Goal: Task Accomplishment & Management: Manage account settings

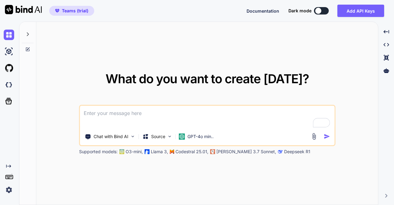
click at [8, 187] on img at bounding box center [9, 189] width 10 height 10
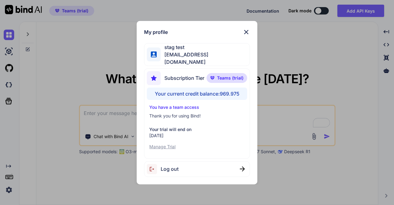
type textarea "x"
click at [92, 66] on div "My profile stag test stagtest3@yopmail.com Subscription Tier Teams (trial) Your…" at bounding box center [197, 102] width 394 height 205
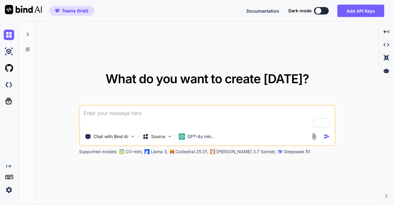
click at [204, 143] on div "Chat with Bind AI Source GPT-4o min.." at bounding box center [207, 125] width 256 height 41
click at [198, 139] on p "GPT-4o min.." at bounding box center [200, 136] width 26 height 6
click at [199, 141] on div "GPT-4o min.." at bounding box center [196, 136] width 40 height 12
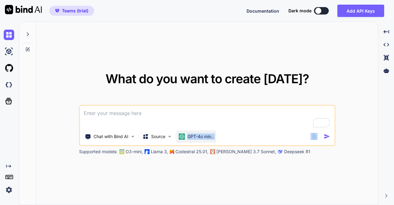
click at [199, 141] on div "GPT-4o min.." at bounding box center [196, 136] width 40 height 12
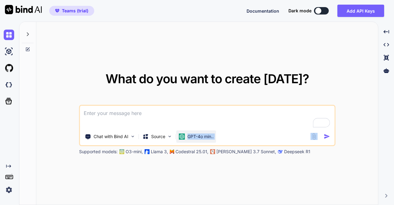
click at [200, 131] on div "GPT-4o min.." at bounding box center [196, 136] width 40 height 12
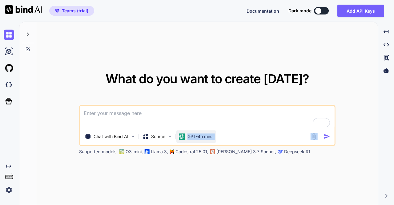
click at [200, 131] on div "GPT-4o min.." at bounding box center [196, 136] width 40 height 12
click at [155, 116] on textarea "To enrich screen reader interactions, please activate Accessibility in Grammarl…" at bounding box center [207, 117] width 255 height 23
type textarea "h"
type textarea "x"
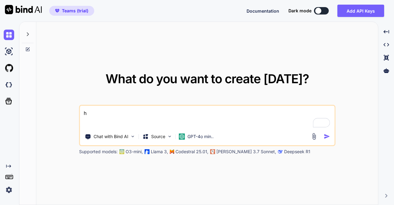
type textarea "hi"
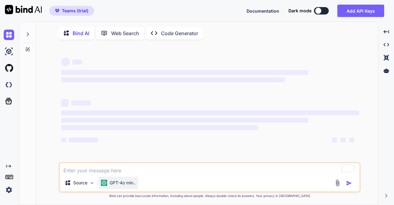
click at [122, 181] on p "GPT-4o min.." at bounding box center [123, 182] width 26 height 6
type textarea "x"
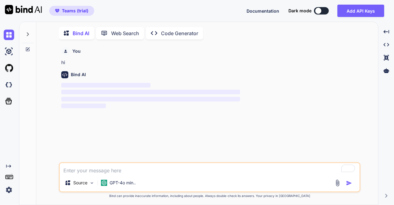
scroll to position [2, 0]
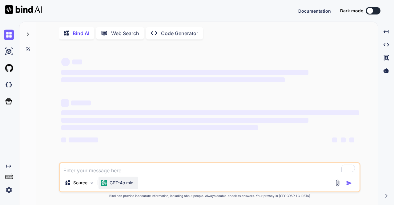
click at [116, 186] on p "GPT-4o min.." at bounding box center [123, 182] width 26 height 6
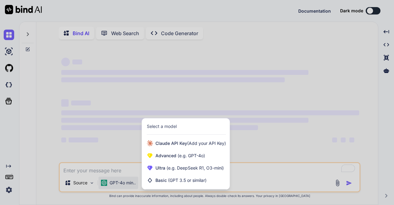
click at [54, 62] on div at bounding box center [197, 102] width 394 height 205
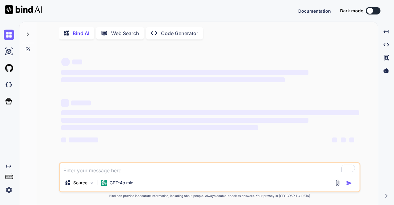
type textarea "x"
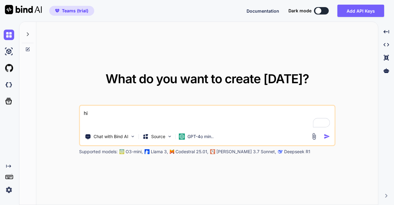
type textarea "x"
click at [186, 133] on div "GPT-4o min.." at bounding box center [196, 136] width 40 height 12
click at [189, 134] on p "GPT-4o min.." at bounding box center [200, 136] width 26 height 6
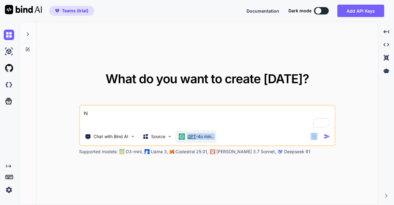
click at [189, 134] on p "GPT-4o min.." at bounding box center [200, 136] width 26 height 6
click at [119, 117] on textarea "hi" at bounding box center [207, 117] width 255 height 23
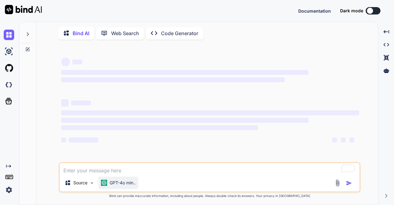
click at [125, 181] on p "GPT-4o min.." at bounding box center [123, 182] width 26 height 6
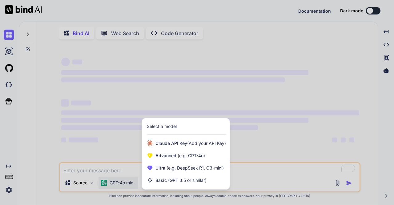
click at [118, 144] on div at bounding box center [197, 102] width 394 height 205
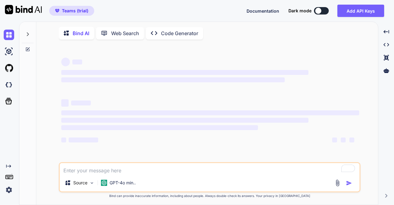
type textarea "x"
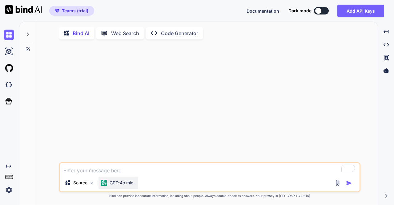
click at [123, 183] on p "GPT-4o min.." at bounding box center [123, 182] width 26 height 6
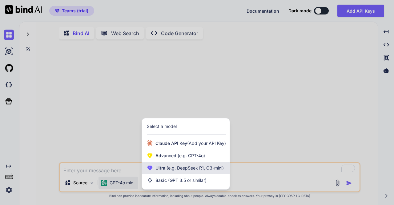
click at [186, 167] on span "(e.g. DeepSeek R1, O3-mini)" at bounding box center [194, 167] width 58 height 5
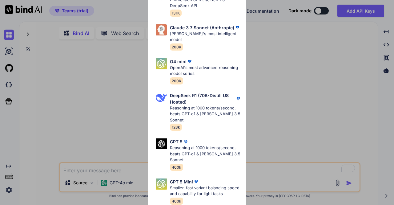
scroll to position [212, 0]
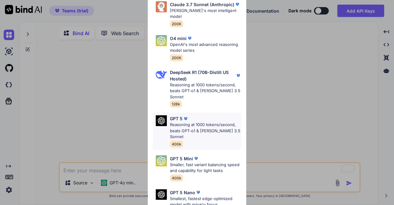
click at [183, 115] on img at bounding box center [186, 118] width 6 height 6
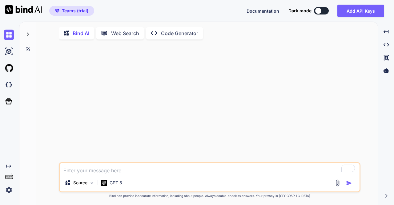
click at [111, 170] on textarea "To enrich screen reader interactions, please activate Accessibility in Grammarl…" at bounding box center [210, 168] width 300 height 11
type textarea "hi"
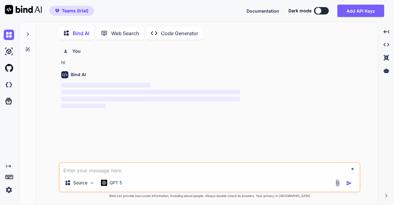
scroll to position [2, 0]
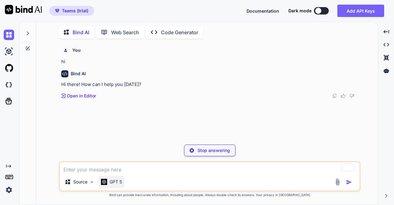
click at [118, 183] on p "GPT 5" at bounding box center [116, 182] width 12 height 6
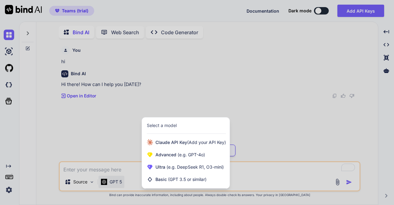
click at [111, 143] on div at bounding box center [197, 102] width 394 height 205
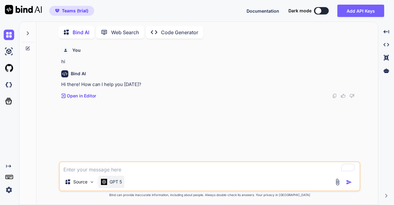
click at [111, 179] on p "GPT 5" at bounding box center [116, 182] width 12 height 6
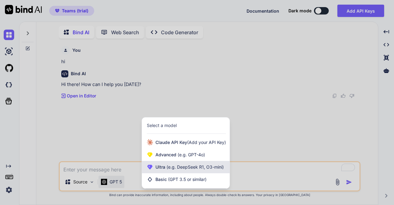
click at [175, 170] on span "Ultra (e.g. DeepSeek R1, O3-mini)" at bounding box center [189, 167] width 68 height 6
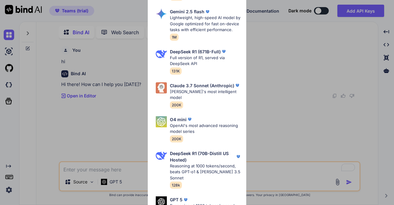
scroll to position [148, 0]
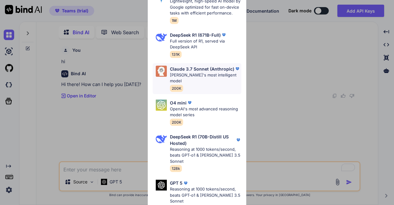
click at [191, 66] on p "Claude 3.7 Sonnet (Anthropic)" at bounding box center [202, 69] width 64 height 6
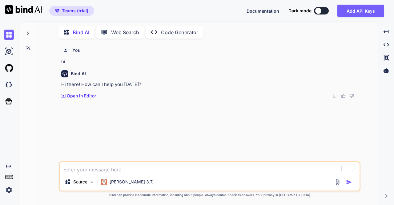
click at [115, 170] on textarea "To enrich screen reader interactions, please activate Accessibility in Grammarl…" at bounding box center [210, 167] width 300 height 11
type textarea "hi"
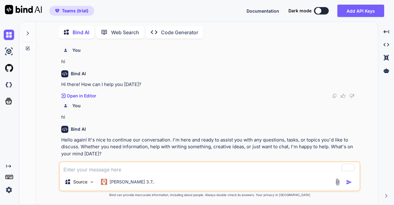
scroll to position [7, 0]
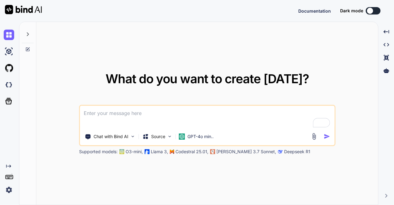
click at [9, 190] on img at bounding box center [9, 189] width 10 height 10
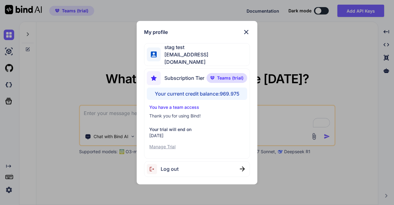
click at [97, 50] on div "My profile stag test stagtest3@yopmail.com Subscription Tier Teams (trial) Your…" at bounding box center [197, 102] width 394 height 205
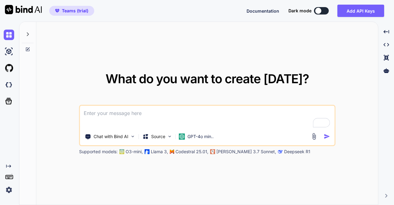
type textarea "x"
click at [5, 191] on img at bounding box center [9, 189] width 10 height 10
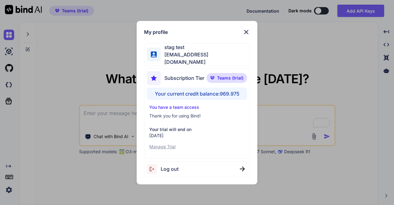
click at [81, 74] on div "My profile stag test stagtest3@yopmail.com Subscription Tier Teams (trial) Your…" at bounding box center [197, 102] width 394 height 205
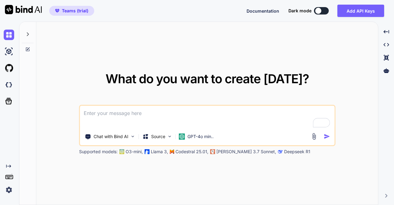
click at [8, 187] on img at bounding box center [9, 189] width 10 height 10
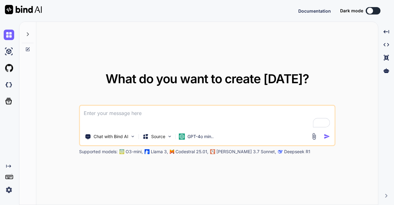
click at [13, 189] on img at bounding box center [9, 189] width 10 height 10
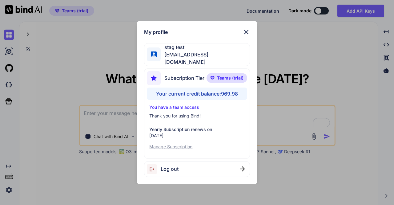
click at [98, 62] on div "My profile stag test stagtest3@yopmail.com Subscription Tier Teams (trial) Your…" at bounding box center [197, 102] width 394 height 205
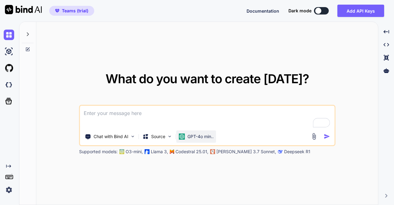
click at [194, 134] on p "GPT-4o min.." at bounding box center [200, 136] width 26 height 6
type textarea "x"
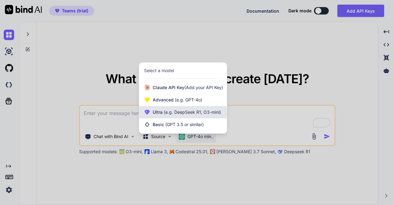
click at [174, 115] on span "Ultra (e.g. DeepSeek R1, O3-mini)" at bounding box center [187, 112] width 68 height 6
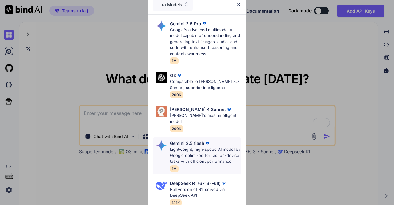
click at [191, 146] on p "Lightweight, high-speed AI model by Google optimized for fast on-device tasks w…" at bounding box center [205, 155] width 71 height 18
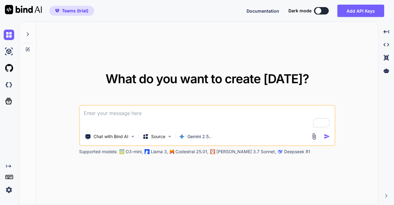
click at [143, 115] on textarea "To enrich screen reader interactions, please activate Accessibility in Grammarl…" at bounding box center [207, 117] width 255 height 23
type textarea "hi"
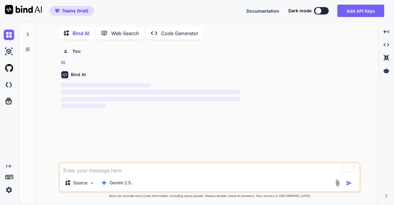
scroll to position [2, 0]
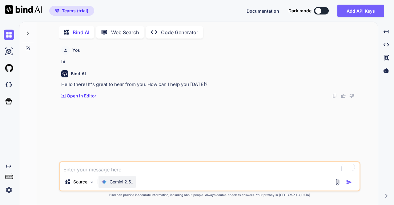
click at [122, 180] on p "Gemini 2.5.." at bounding box center [122, 182] width 24 height 6
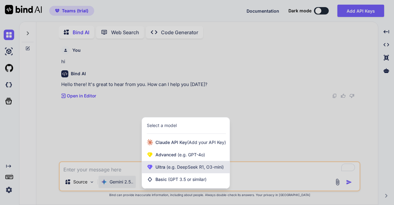
click at [183, 167] on span "(e.g. DeepSeek R1, O3-mini)" at bounding box center [194, 166] width 58 height 5
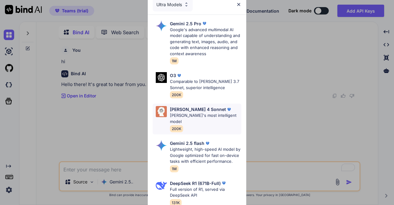
scroll to position [212, 0]
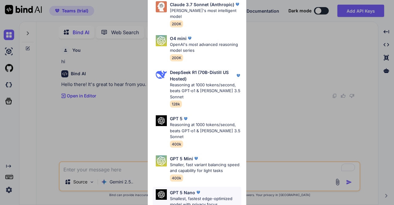
click at [190, 189] on p "GPT 5 Nano" at bounding box center [182, 192] width 25 height 6
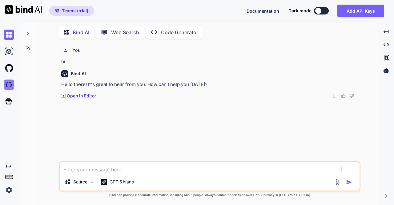
click at [7, 85] on img at bounding box center [9, 84] width 10 height 10
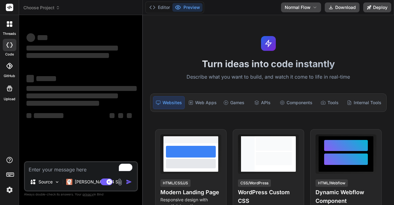
type textarea "x"
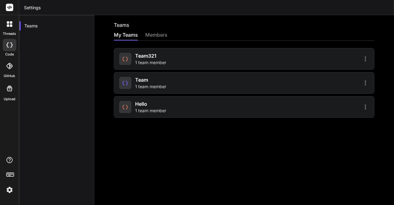
click at [9, 189] on img at bounding box center [9, 189] width 10 height 10
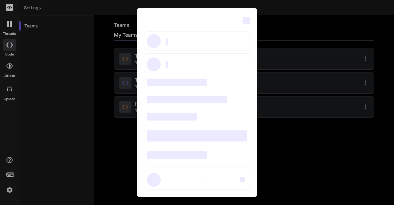
click at [92, 124] on div "‌ ‌ ‌ ‌ ‌ ‌ ‌ ‌ ‌ ‌ ‌ ‌ ‌ ‌ ‌" at bounding box center [197, 102] width 394 height 205
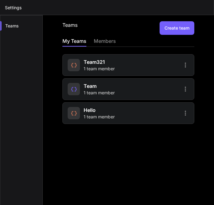
click at [125, 115] on div "hello 1 team member" at bounding box center [128, 113] width 132 height 22
click at [95, 110] on span "hello" at bounding box center [90, 109] width 12 height 7
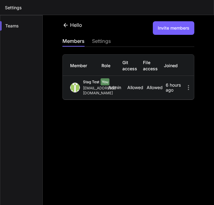
click at [66, 25] on icon at bounding box center [66, 25] width 4 height 4
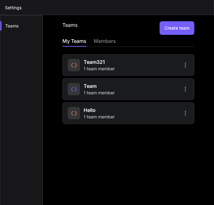
click at [90, 85] on span "Team" at bounding box center [90, 85] width 13 height 7
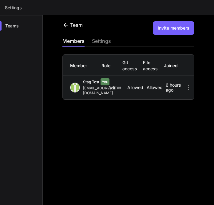
click at [65, 26] on icon at bounding box center [65, 25] width 6 height 6
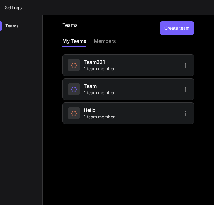
click at [86, 64] on span "team321" at bounding box center [94, 61] width 21 height 7
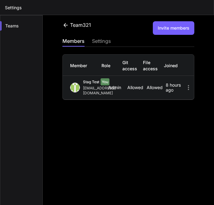
click at [66, 25] on icon at bounding box center [65, 25] width 6 height 6
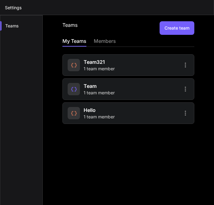
click at [169, 33] on button "Create team" at bounding box center [177, 28] width 35 height 14
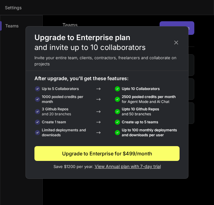
click at [178, 44] on icon at bounding box center [177, 43] width 4 height 4
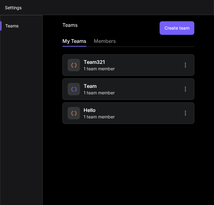
click at [93, 112] on span "hello" at bounding box center [90, 109] width 12 height 7
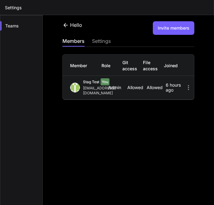
click at [66, 22] on icon at bounding box center [65, 25] width 6 height 6
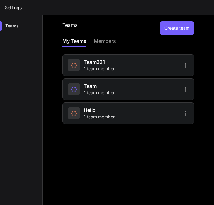
click at [104, 116] on span "1 team member" at bounding box center [99, 117] width 31 height 6
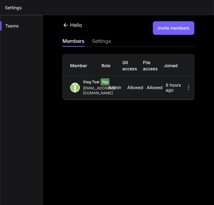
click at [98, 43] on div "settings" at bounding box center [101, 41] width 19 height 9
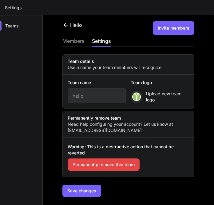
click at [95, 166] on button "Permanently remove this team" at bounding box center [104, 164] width 72 height 12
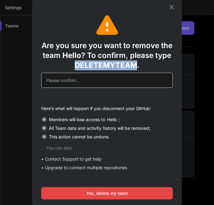
drag, startPoint x: 75, startPoint y: 66, endPoint x: 137, endPoint y: 68, distance: 61.3
click at [137, 68] on span "DELETEMYTEAM" at bounding box center [106, 65] width 62 height 9
copy span "DELETEMYTEAM"
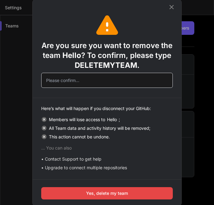
click at [104, 78] on input "text" at bounding box center [107, 80] width 132 height 15
paste input "DELETEMYTEAM"
type input "DELETEMYTEAM"
click at [103, 195] on button "Yes, delete my team" at bounding box center [107, 193] width 132 height 12
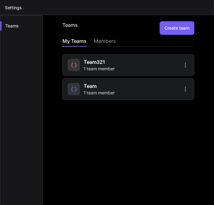
click at [170, 31] on button "Create team" at bounding box center [177, 28] width 35 height 14
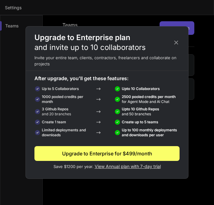
click at [176, 45] on icon at bounding box center [176, 42] width 7 height 7
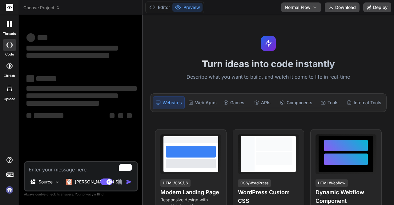
click at [12, 194] on img at bounding box center [9, 189] width 10 height 10
type textarea "x"
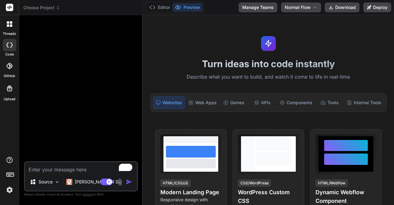
click at [45, 5] on span "Choose Project" at bounding box center [41, 8] width 37 height 6
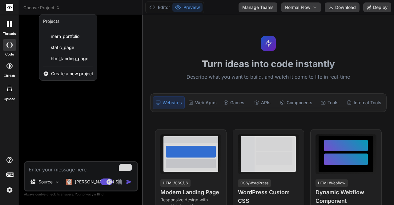
click at [58, 167] on div at bounding box center [197, 102] width 394 height 205
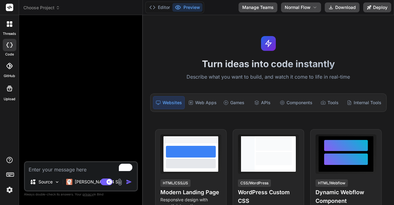
click at [61, 168] on textarea "To enrich screen reader interactions, please activate Accessibility in Grammarl…" at bounding box center [81, 167] width 112 height 11
type textarea "x"
type textarea "c"
type textarea "x"
type textarea "cr"
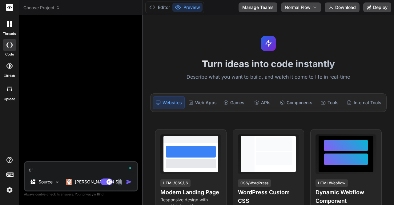
type textarea "x"
type textarea "cre"
type textarea "x"
type textarea "crea"
type textarea "x"
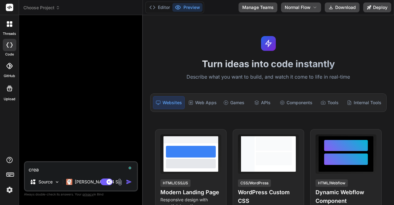
type textarea "creat"
type textarea "x"
type textarea "create"
type textarea "x"
type textarea "create"
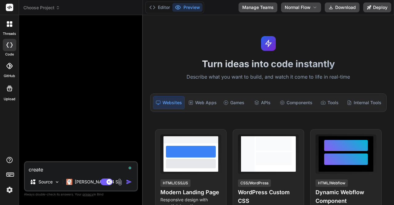
type textarea "x"
type textarea "create a"
type textarea "x"
type textarea "create a"
type textarea "x"
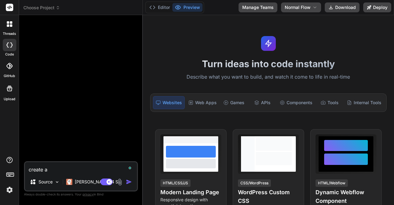
type textarea "create a s"
type textarea "x"
type textarea "create a sa"
type textarea "x"
type textarea "create a sam"
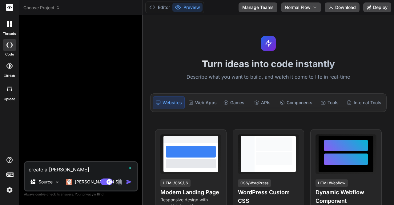
type textarea "x"
type textarea "create a samp"
type textarea "x"
type textarea "create a sample"
type textarea "x"
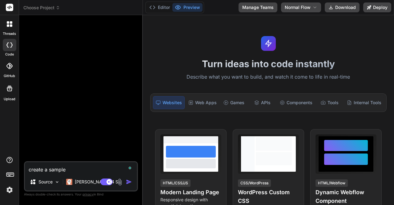
type textarea "create a sample"
type textarea "x"
type textarea "create a sample h"
type textarea "x"
type textarea "create a sample ht"
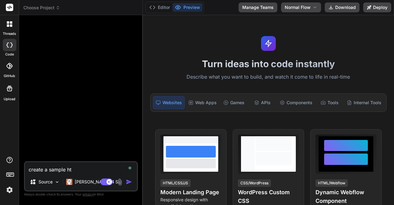
type textarea "x"
type textarea "create a sample htm"
type textarea "x"
type textarea "create a sample html"
type textarea "x"
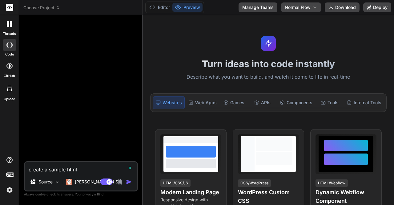
type textarea "create a sample html"
type textarea "x"
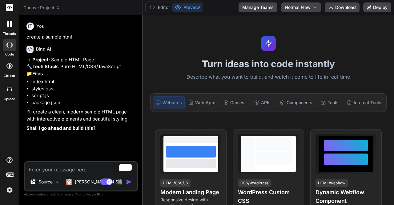
click at [50, 172] on textarea "To enrich screen reader interactions, please activate Accessibility in Grammarl…" at bounding box center [81, 167] width 112 height 11
type textarea "x"
type textarea "o"
type textarea "x"
type textarea "ok"
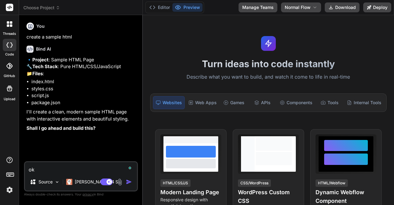
type textarea "x"
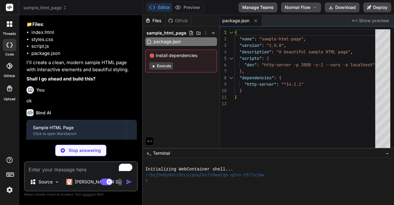
scroll to position [91, 0]
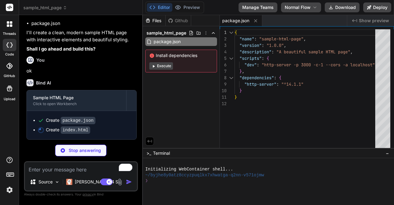
type textarea "x"
type textarea "<p>&copy; 2024 SampleSite. Built with ❤️ and modern web technologies.</p> </div…"
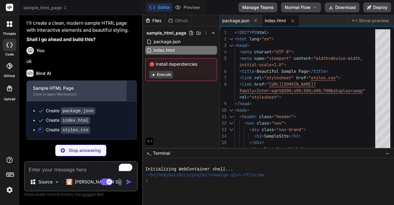
scroll to position [101, 0]
type textarea "x"
type textarea "[data-aos="fade-up"][data-aos-delay="200"] { animation-delay: 0.2s; }"
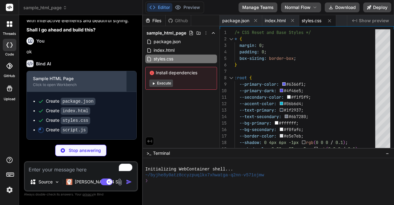
type textarea "x"
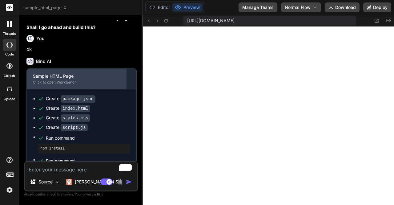
scroll to position [264, 0]
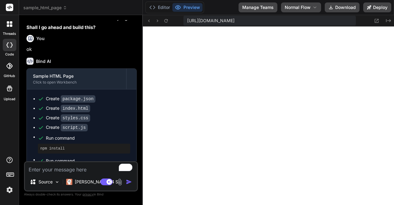
click at [9, 189] on img at bounding box center [9, 189] width 10 height 10
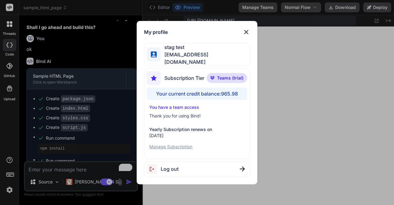
click at [323, 59] on div "My profile stag test stagtest3@yopmail.com Subscription Tier Teams (trial) Your…" at bounding box center [197, 102] width 394 height 205
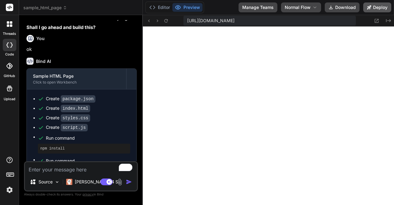
click at [377, 7] on button "Deploy" at bounding box center [377, 7] width 28 height 10
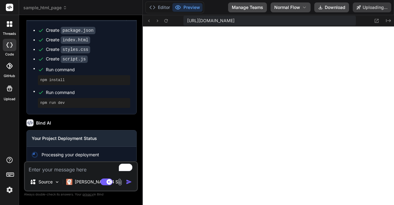
scroll to position [187, 0]
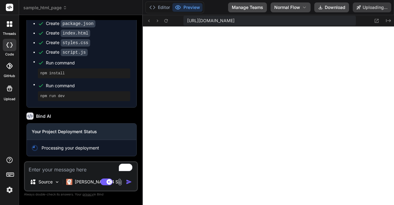
click at [10, 187] on img at bounding box center [9, 189] width 10 height 10
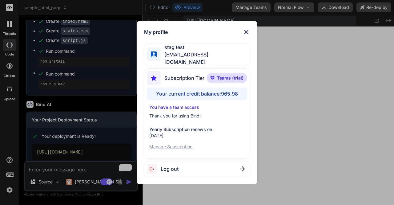
type textarea "x"
click at [245, 34] on img at bounding box center [246, 31] width 7 height 7
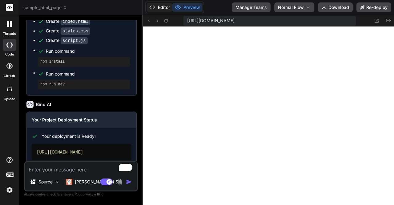
click at [162, 6] on button "Editor" at bounding box center [160, 7] width 26 height 9
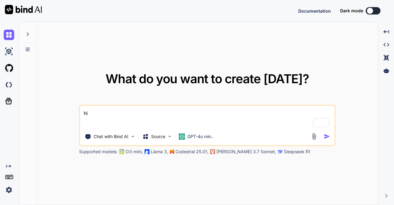
click at [8, 189] on img at bounding box center [9, 189] width 10 height 10
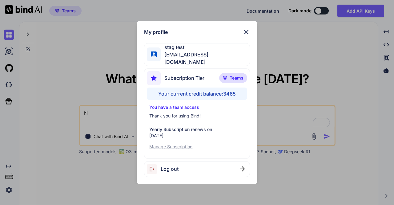
type textarea "x"
click at [71, 78] on div "My profile stag test stagtest3@yopmail.com Subscription Tier Teams Your current…" at bounding box center [197, 102] width 394 height 205
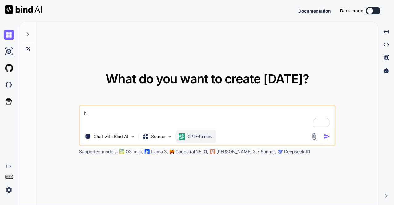
click at [212, 134] on p "GPT-4o min.." at bounding box center [200, 136] width 26 height 6
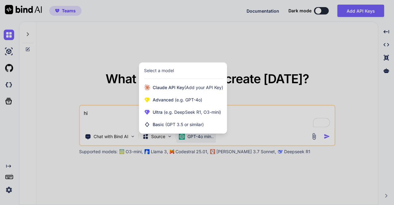
click at [133, 77] on div at bounding box center [197, 102] width 394 height 205
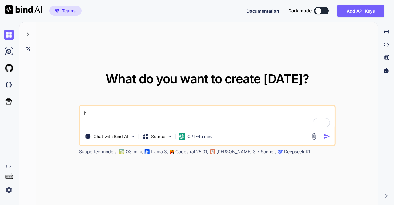
click at [7, 189] on img at bounding box center [9, 189] width 10 height 10
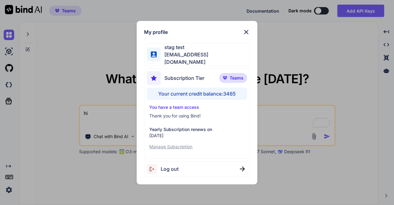
click at [187, 169] on div "Log out" at bounding box center [197, 169] width 106 height 16
type textarea "x"
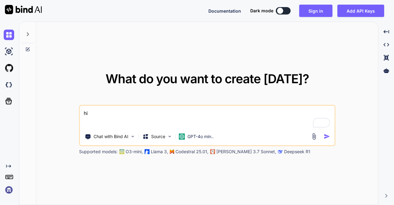
click at [6, 188] on img at bounding box center [9, 189] width 10 height 10
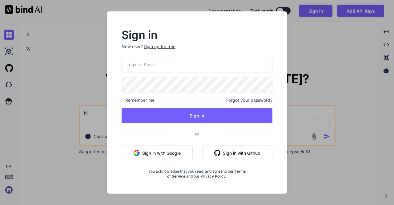
type input "[EMAIL_ADDRESS][DOMAIN_NAME]"
drag, startPoint x: 193, startPoint y: 64, endPoint x: 120, endPoint y: 67, distance: 72.7
click at [120, 67] on div "Sign in New user? Sign up for free [EMAIL_ADDRESS][DOMAIN_NAME] Remember me For…" at bounding box center [197, 104] width 171 height 149
click at [119, 86] on div "Sign in New user? Sign up for free [EMAIL_ADDRESS][DOMAIN_NAME] Remember me For…" at bounding box center [197, 104] width 171 height 149
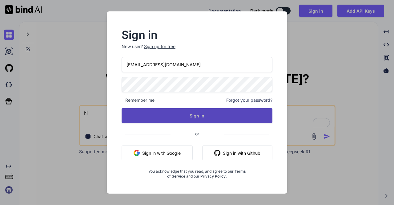
click at [178, 110] on button "Sign In" at bounding box center [197, 115] width 151 height 15
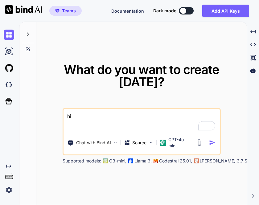
click at [10, 190] on img at bounding box center [9, 189] width 10 height 10
type textarea "x"
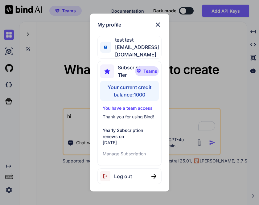
click at [61, 80] on div "My profile test test [EMAIL_ADDRESS][DOMAIN_NAME] Subscription Tier Teams Your …" at bounding box center [129, 102] width 259 height 205
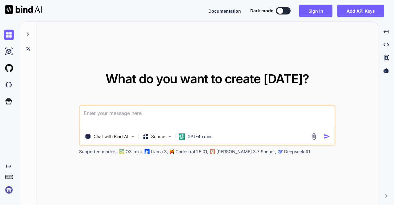
type textarea "x"
click at [11, 187] on img at bounding box center [9, 189] width 10 height 10
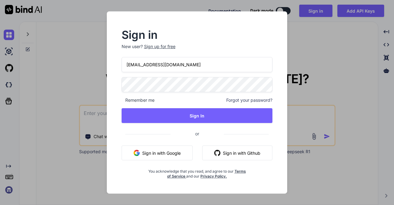
click at [145, 65] on input "[EMAIL_ADDRESS][DOMAIN_NAME]" at bounding box center [197, 64] width 151 height 15
click at [186, 61] on input "stagtest@yopmail.com" at bounding box center [197, 64] width 151 height 15
type input "stagtest@yopmail.com"
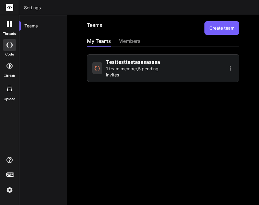
click at [127, 68] on span "1 team member , 5 pending invites" at bounding box center [133, 72] width 55 height 12
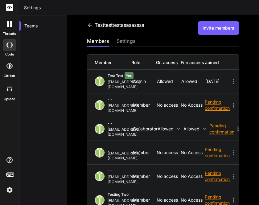
click at [215, 29] on button "Invite members" at bounding box center [218, 28] width 42 height 14
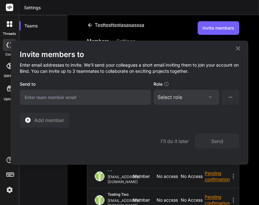
click at [239, 50] on icon at bounding box center [237, 48] width 7 height 7
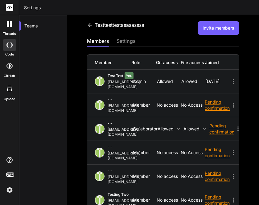
click at [224, 32] on button "Invite members" at bounding box center [218, 28] width 42 height 14
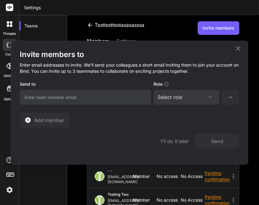
click at [171, 104] on div "Select role Assign Role Admin Collaborator Member" at bounding box center [186, 97] width 66 height 15
click at [188, 95] on div "Select role" at bounding box center [186, 96] width 58 height 7
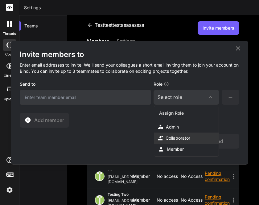
click at [179, 137] on div "Collaborator" at bounding box center [177, 138] width 25 height 6
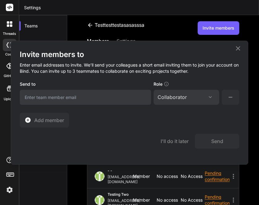
click at [236, 47] on icon at bounding box center [237, 48] width 4 height 4
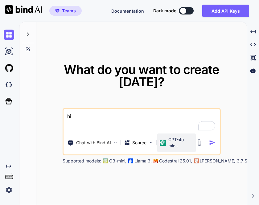
click at [162, 149] on div "GPT-4o min.." at bounding box center [176, 142] width 38 height 18
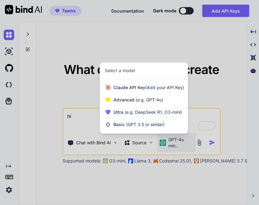
click at [72, 44] on div at bounding box center [129, 102] width 259 height 205
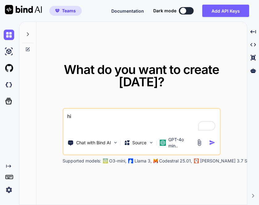
click at [90, 117] on textarea "hi" at bounding box center [141, 120] width 156 height 23
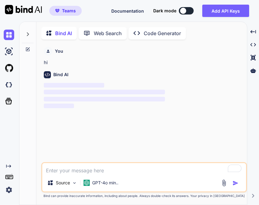
scroll to position [2, 0]
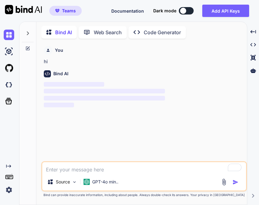
click at [225, 185] on img at bounding box center [223, 181] width 7 height 7
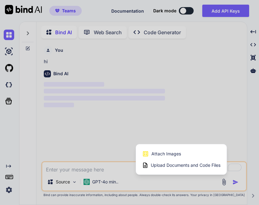
click at [112, 177] on div at bounding box center [129, 102] width 259 height 205
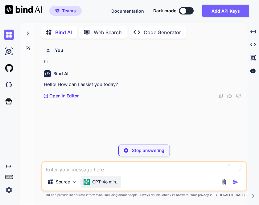
click at [96, 183] on p "GPT-4o min.." at bounding box center [105, 182] width 26 height 6
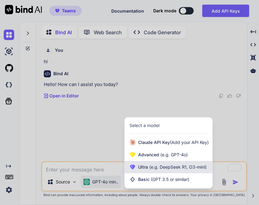
click at [149, 170] on span "Ultra (e.g. DeepSeek R1, O3-mini)" at bounding box center [172, 167] width 68 height 6
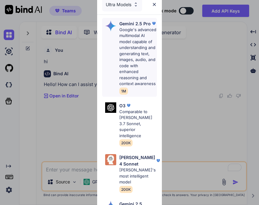
click at [121, 51] on p "Google's advanced multimodal AI model capable of understanding and generating t…" at bounding box center [138, 57] width 38 height 60
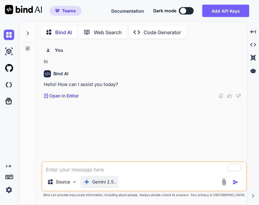
click at [106, 182] on p "Gemini 2.5.." at bounding box center [104, 182] width 24 height 6
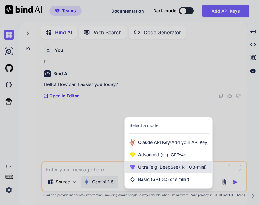
click at [155, 168] on span "(e.g. DeepSeek R1, O3-mini)" at bounding box center [177, 166] width 58 height 5
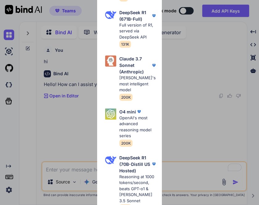
scroll to position [295, 0]
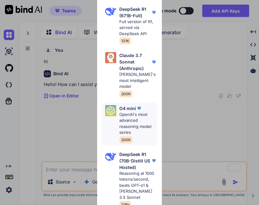
click at [127, 118] on p "OpenAI's most advanced reasoning model series" at bounding box center [138, 123] width 38 height 24
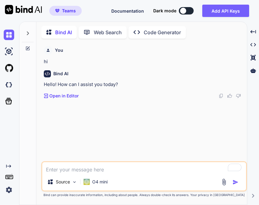
click at [108, 172] on textarea "To enrich screen reader interactions, please activate Accessibility in Grammarl…" at bounding box center [143, 167] width 203 height 11
type textarea "x"
type textarea "h"
type textarea "x"
type textarea "hi"
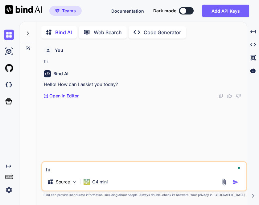
type textarea "x"
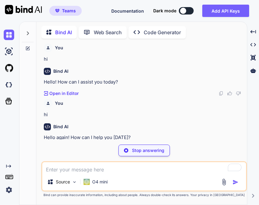
scroll to position [0, 0]
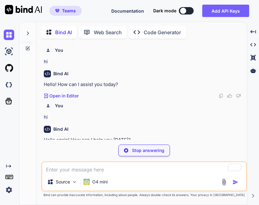
type textarea "x"
